Goal: Information Seeking & Learning: Check status

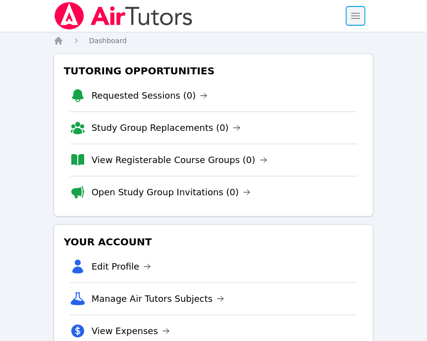
click at [357, 14] on span "button" at bounding box center [356, 16] width 22 height 22
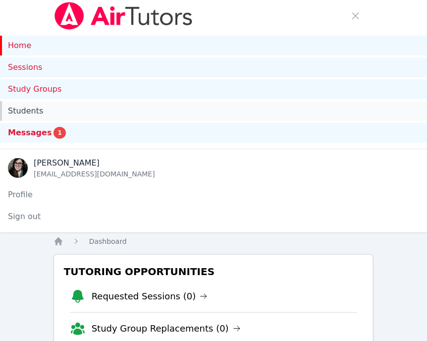
click at [47, 107] on link "Students" at bounding box center [213, 111] width 427 height 20
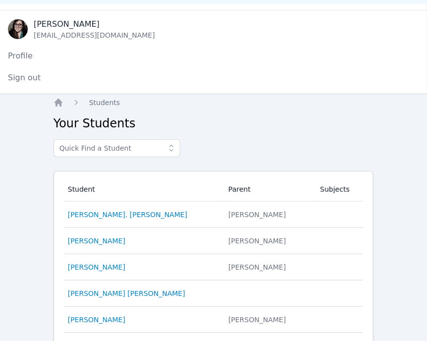
scroll to position [145, 0]
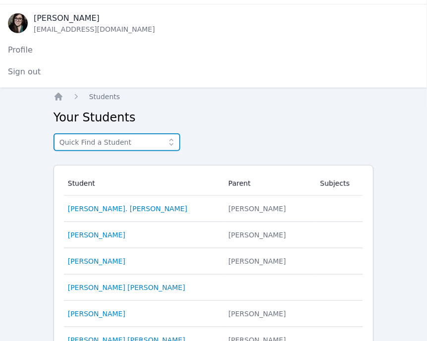
click at [119, 137] on input "text" at bounding box center [117, 142] width 127 height 18
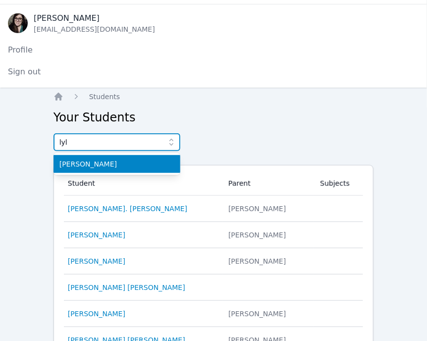
type input "lyl"
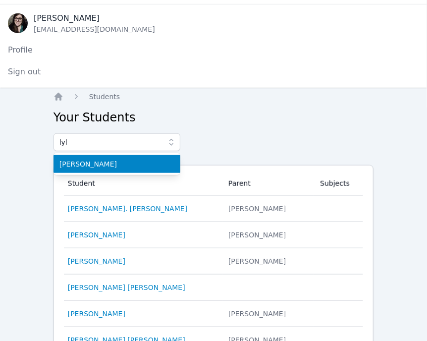
click at [141, 167] on span "Lyla Garcia" at bounding box center [116, 164] width 115 height 10
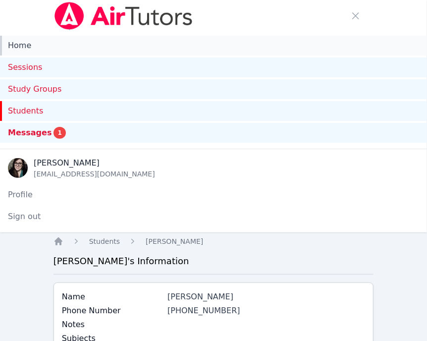
click at [68, 43] on link "Home" at bounding box center [213, 46] width 427 height 20
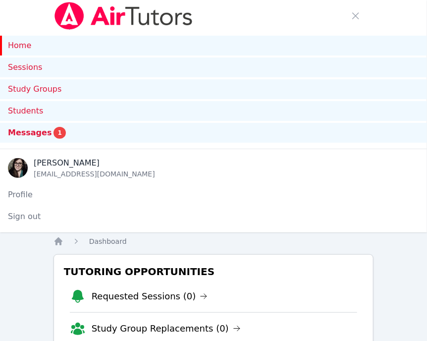
click at [52, 44] on link "Home" at bounding box center [213, 46] width 427 height 20
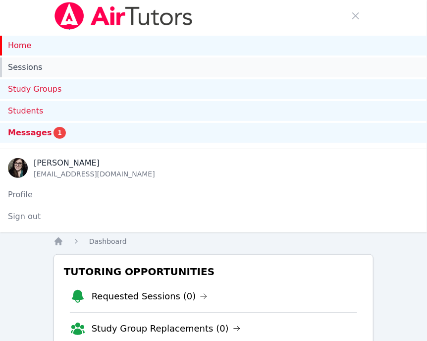
click at [54, 71] on link "Sessions" at bounding box center [213, 68] width 427 height 20
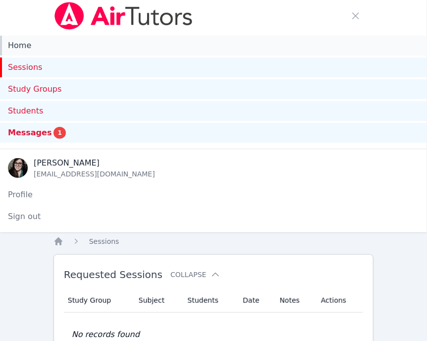
click at [47, 47] on link "Home" at bounding box center [213, 46] width 427 height 20
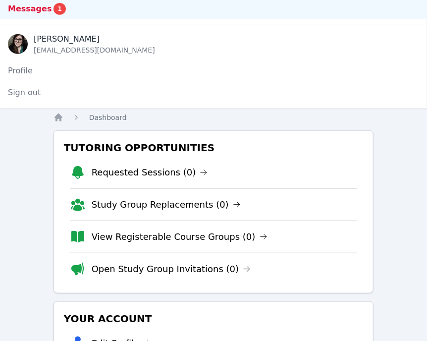
scroll to position [121, 0]
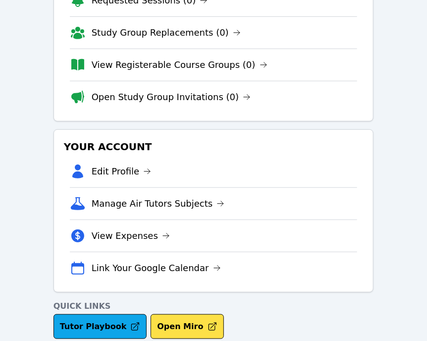
scroll to position [96, 0]
